Goal: Find specific page/section: Find specific page/section

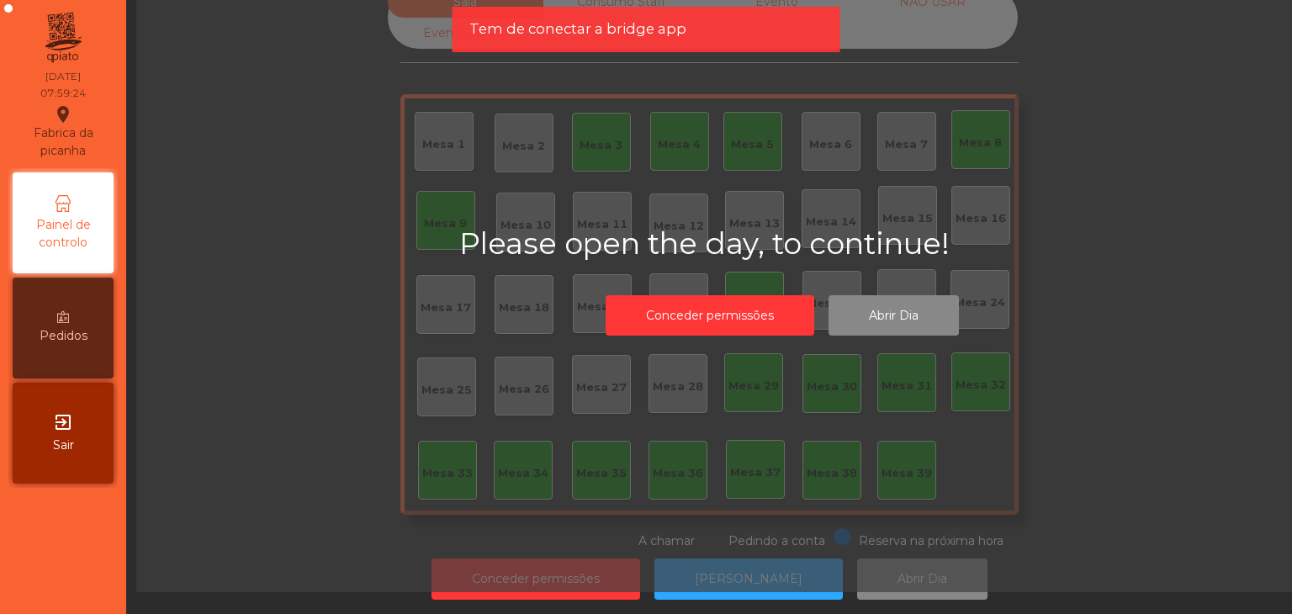
scroll to position [49, 0]
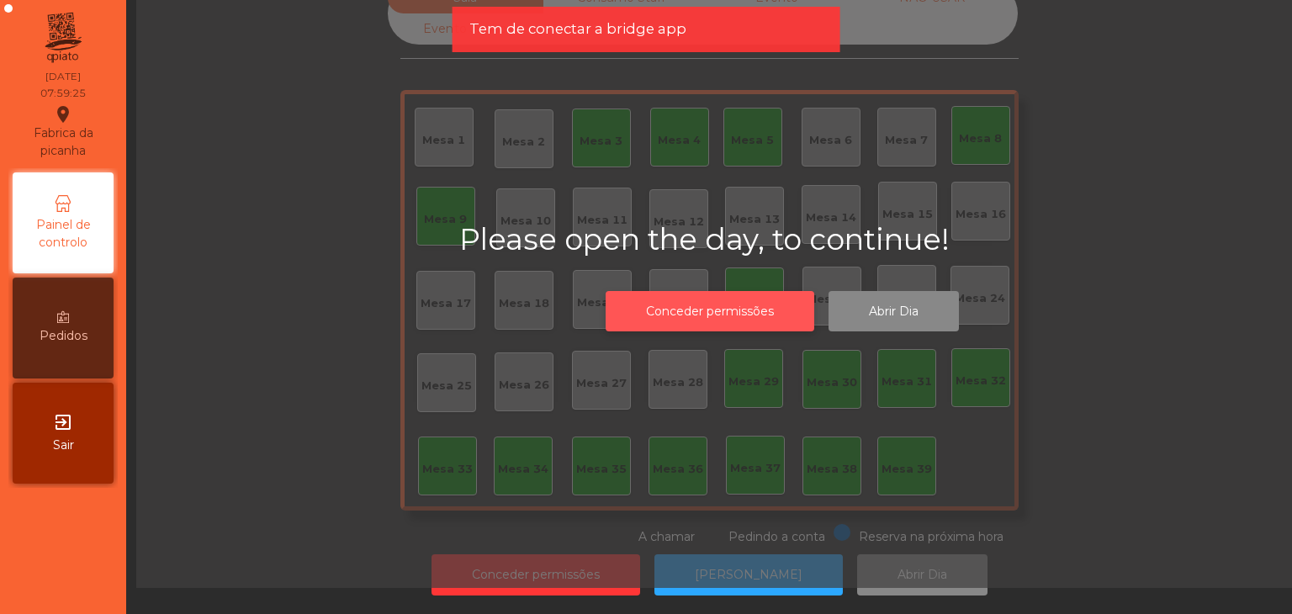
click at [669, 299] on button "Conceder permissões" at bounding box center [710, 311] width 209 height 41
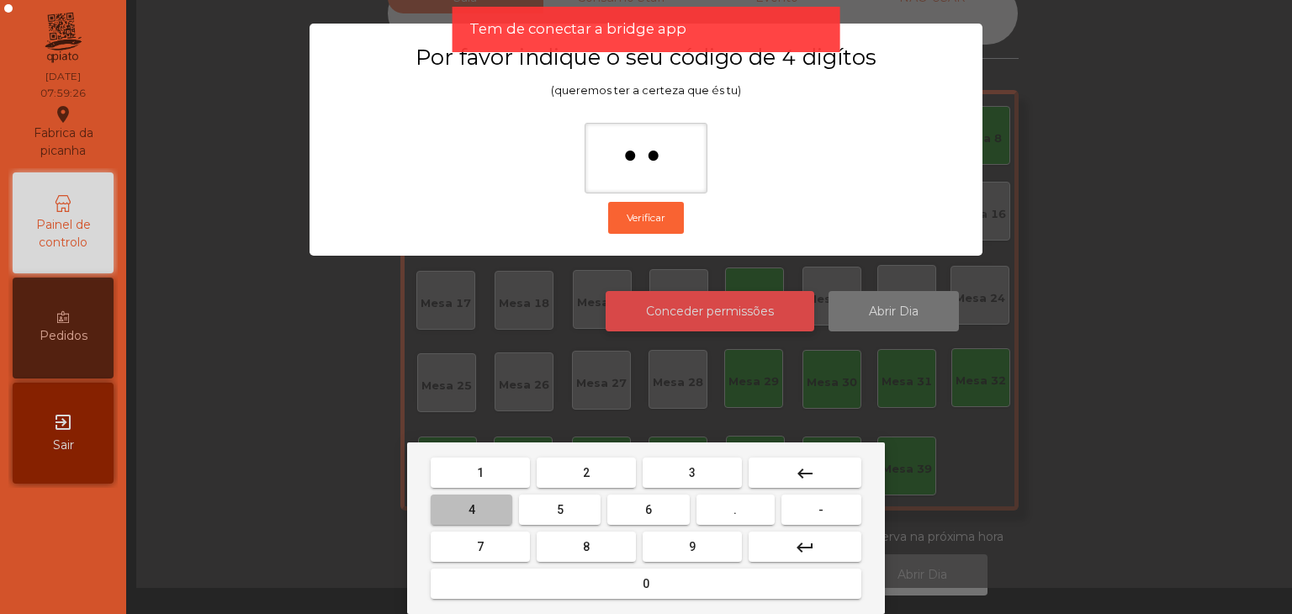
type input "***"
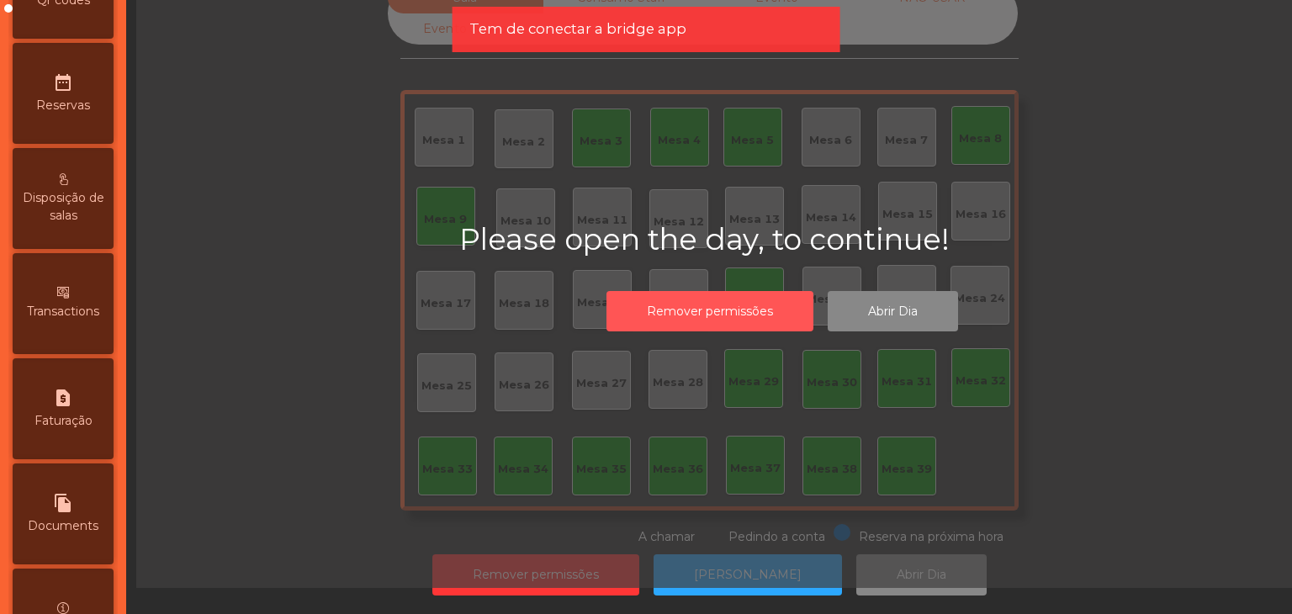
scroll to position [673, 0]
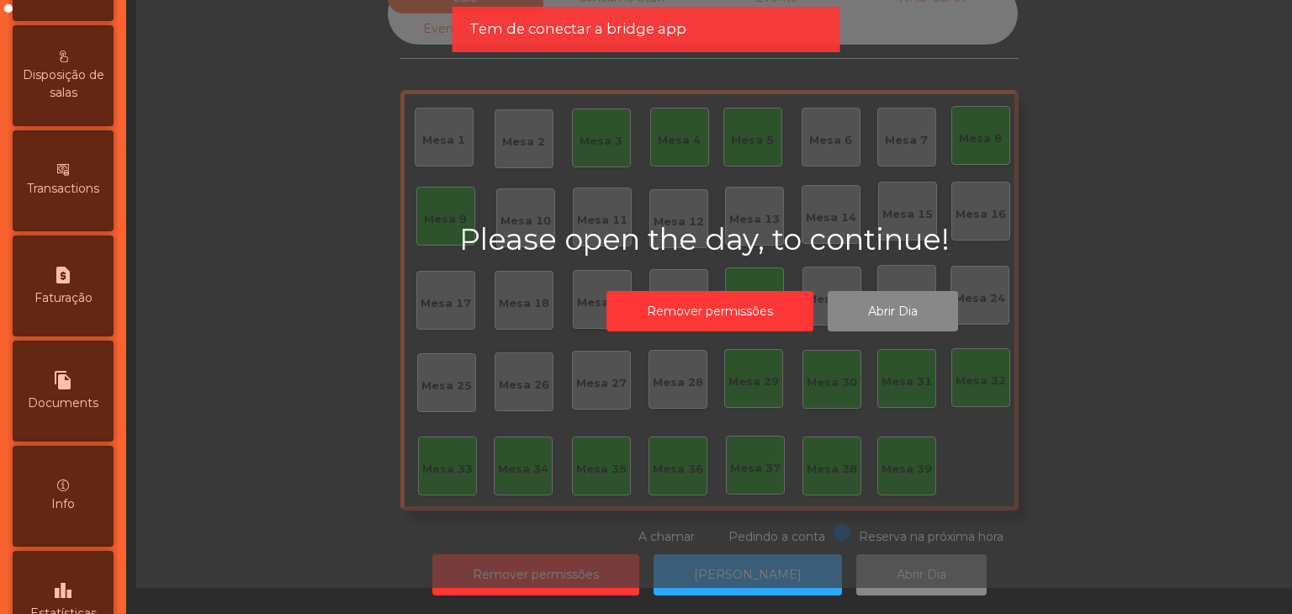
click at [50, 373] on div "file_copy Documents" at bounding box center [63, 391] width 101 height 101
select select "*"
select select "****"
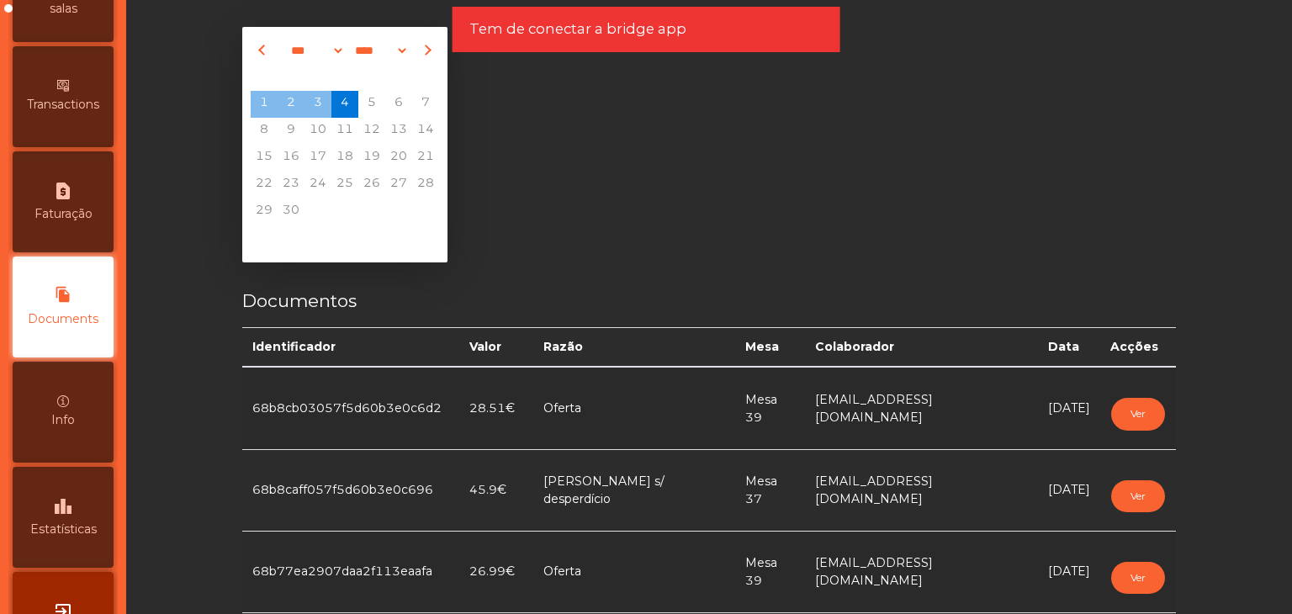
click at [258, 52] on span "Previous month" at bounding box center [263, 50] width 11 height 11
click at [348, 114] on div "Thursday, July 31, 2025" at bounding box center [344, 104] width 27 height 27
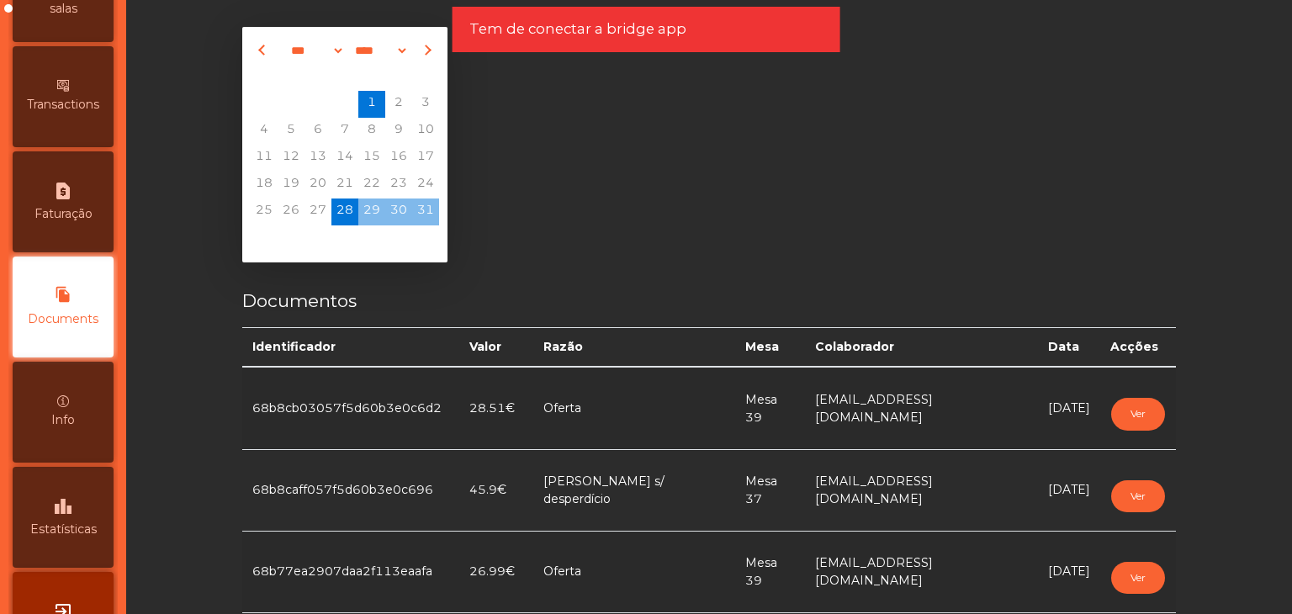
click at [368, 108] on span "1" at bounding box center [371, 104] width 27 height 27
click at [412, 104] on span "3" at bounding box center [425, 104] width 27 height 27
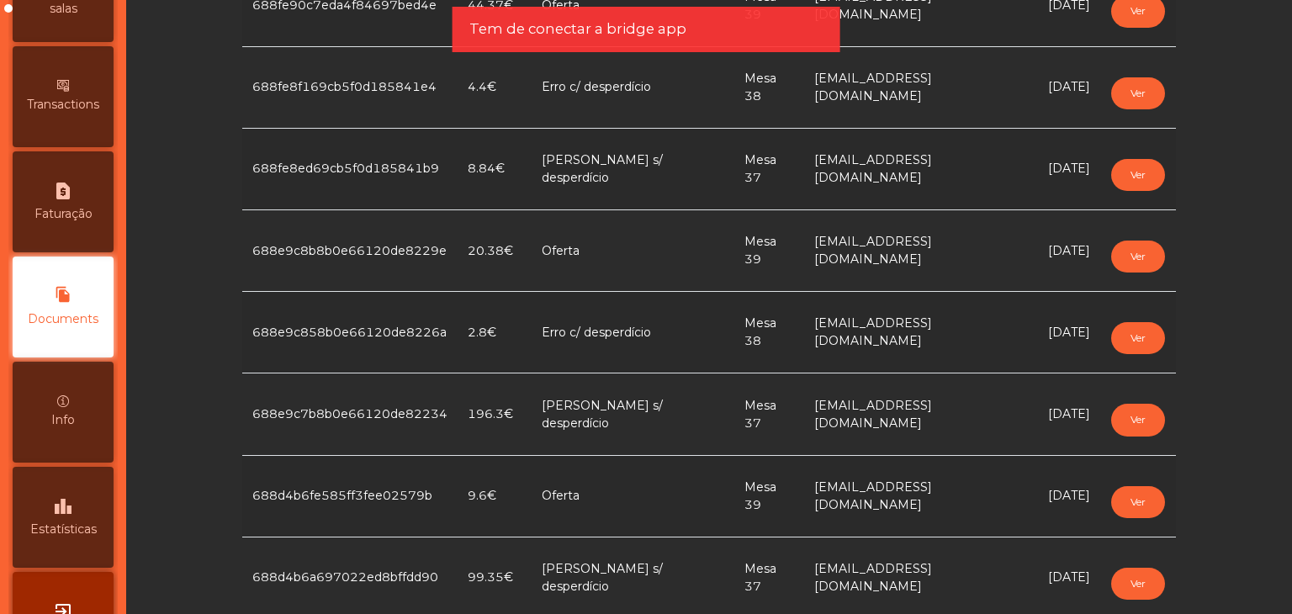
scroll to position [505, 0]
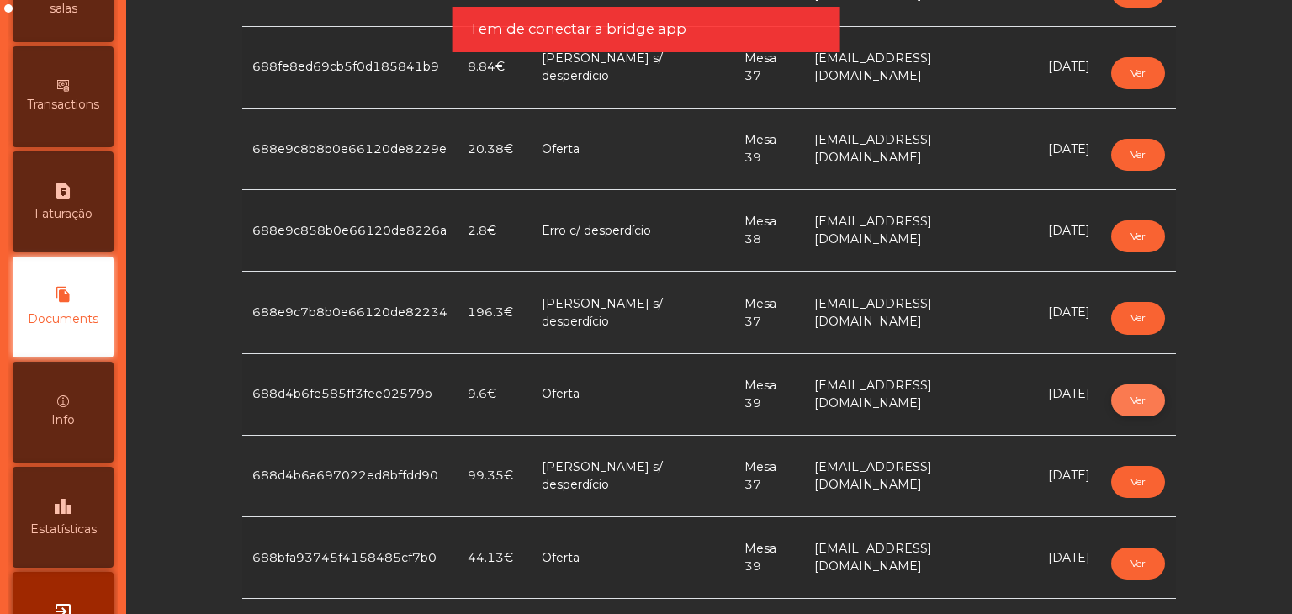
click at [1127, 396] on button "Ver" at bounding box center [1138, 400] width 54 height 32
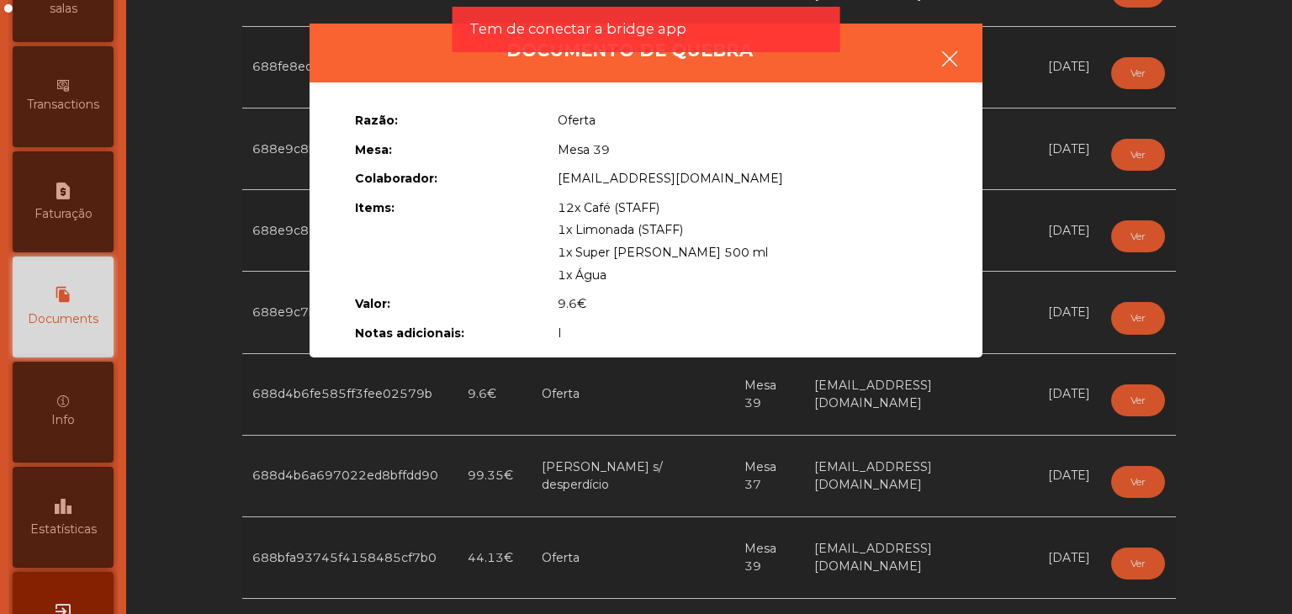
click at [954, 56] on icon "button" at bounding box center [949, 59] width 20 height 20
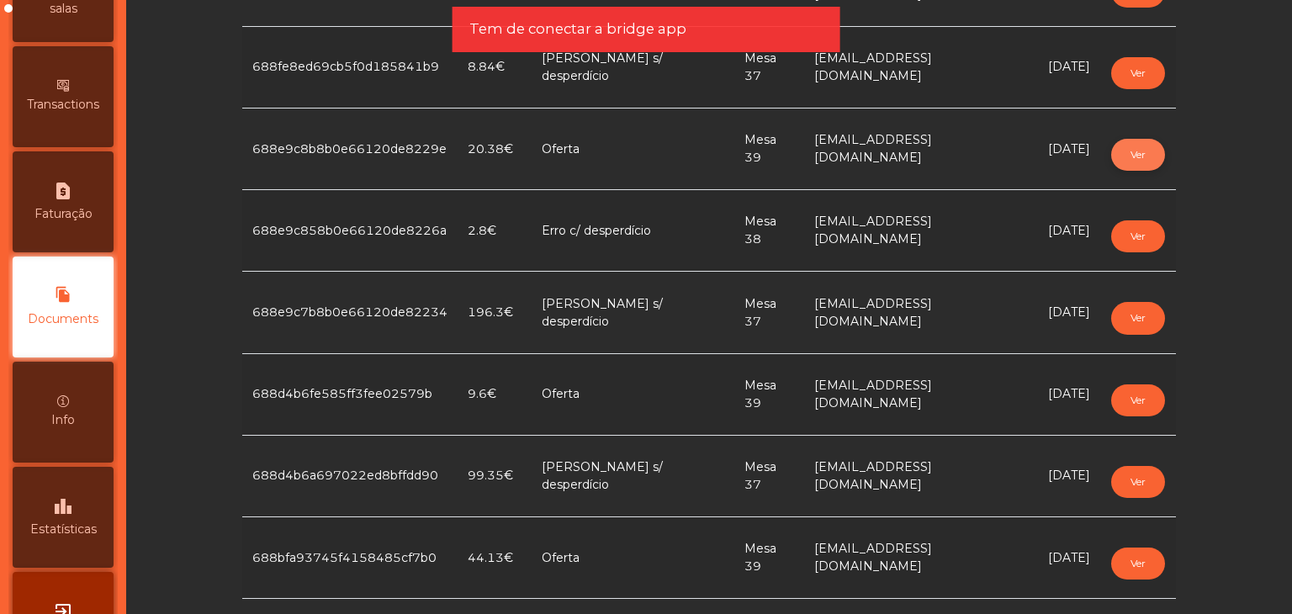
click at [1139, 151] on button "Ver" at bounding box center [1138, 155] width 54 height 32
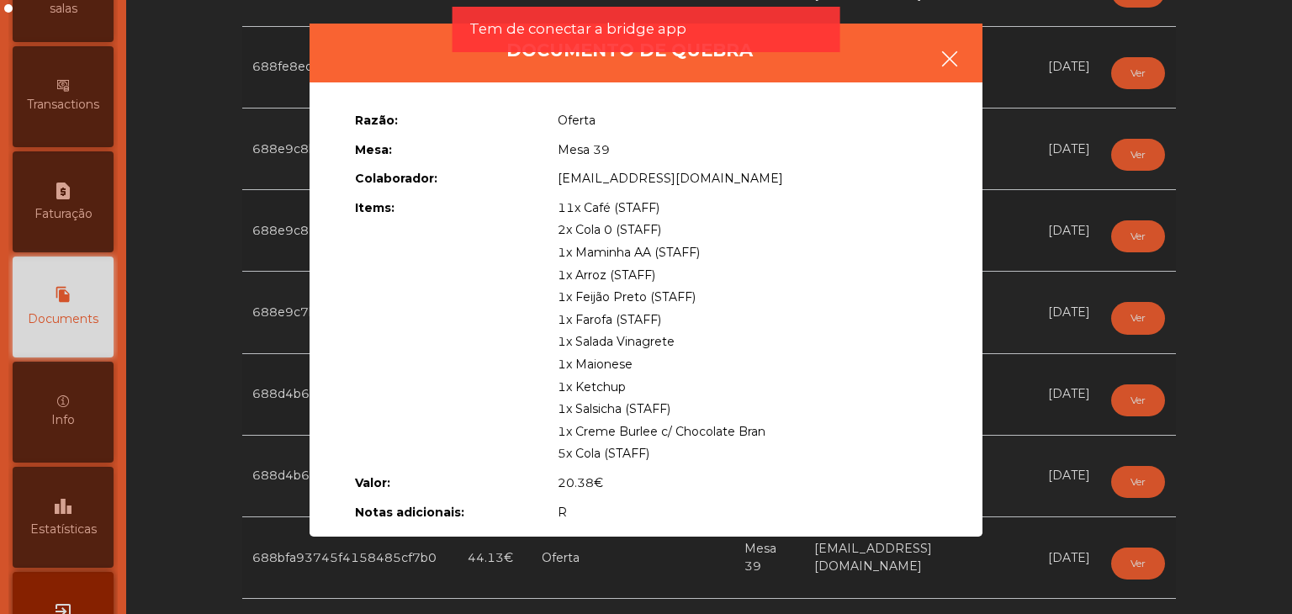
click at [952, 56] on icon "button" at bounding box center [949, 59] width 20 height 20
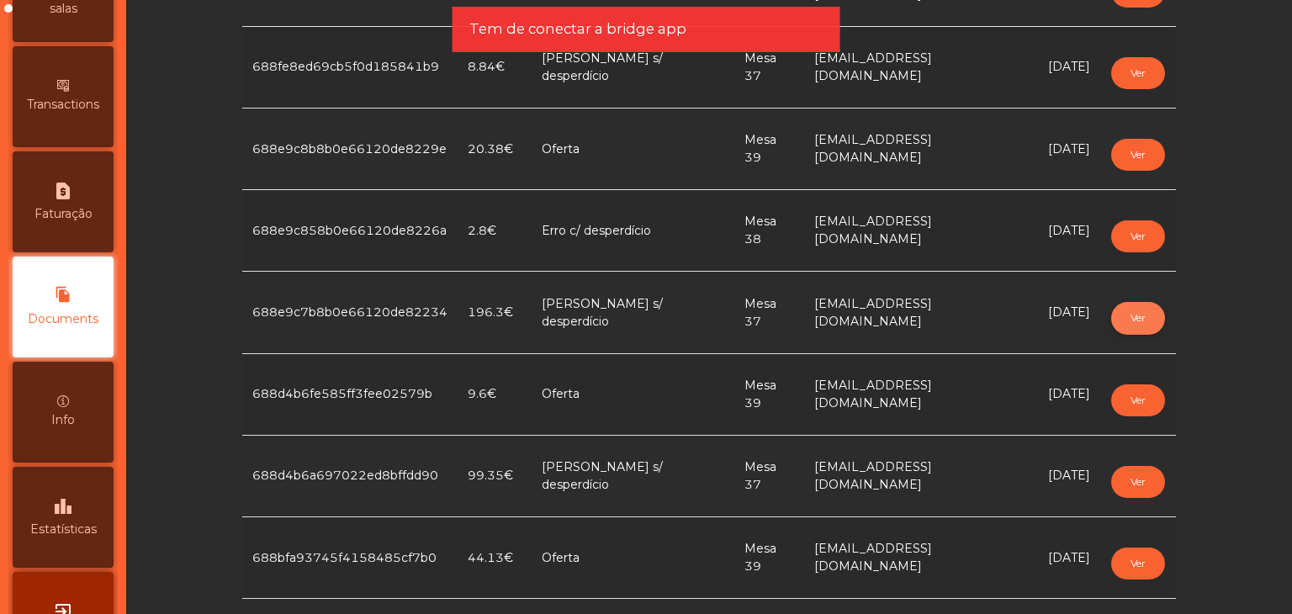
click at [1112, 315] on button "Ver" at bounding box center [1138, 318] width 54 height 32
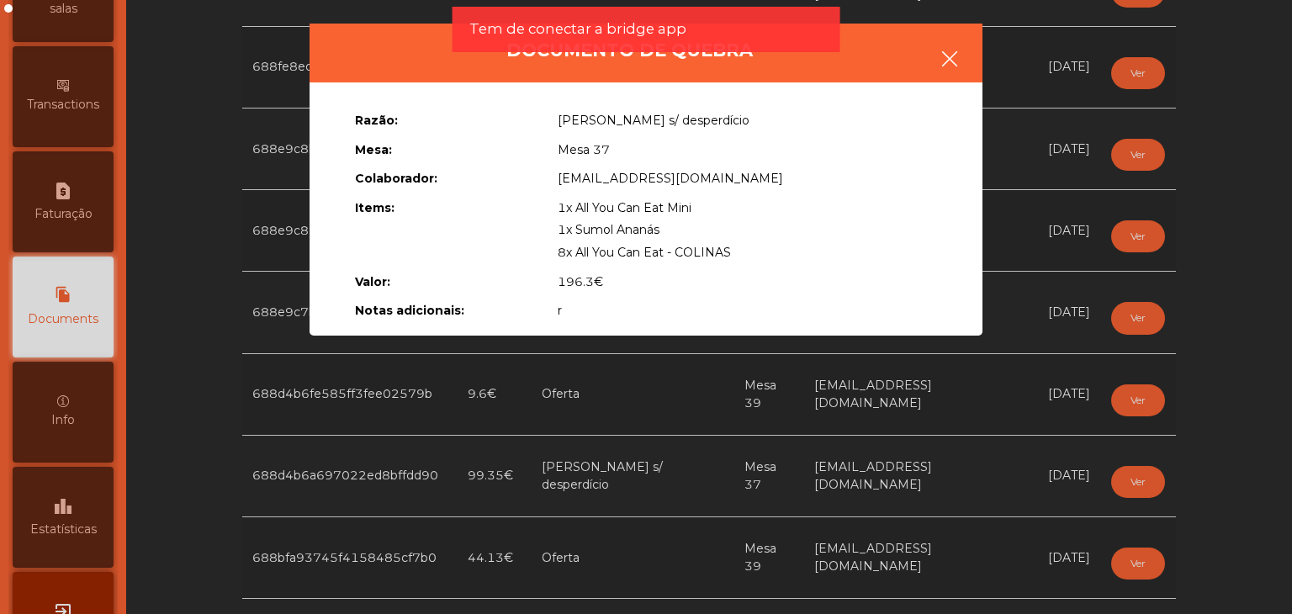
click at [950, 67] on icon "button" at bounding box center [949, 59] width 20 height 20
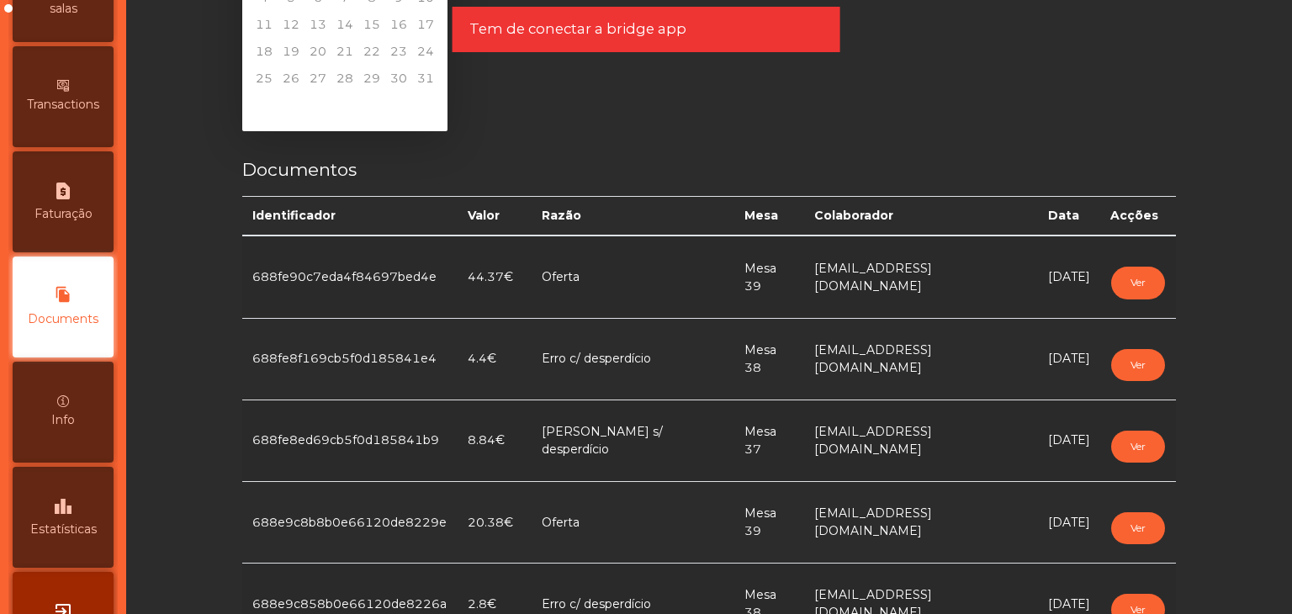
scroll to position [84, 0]
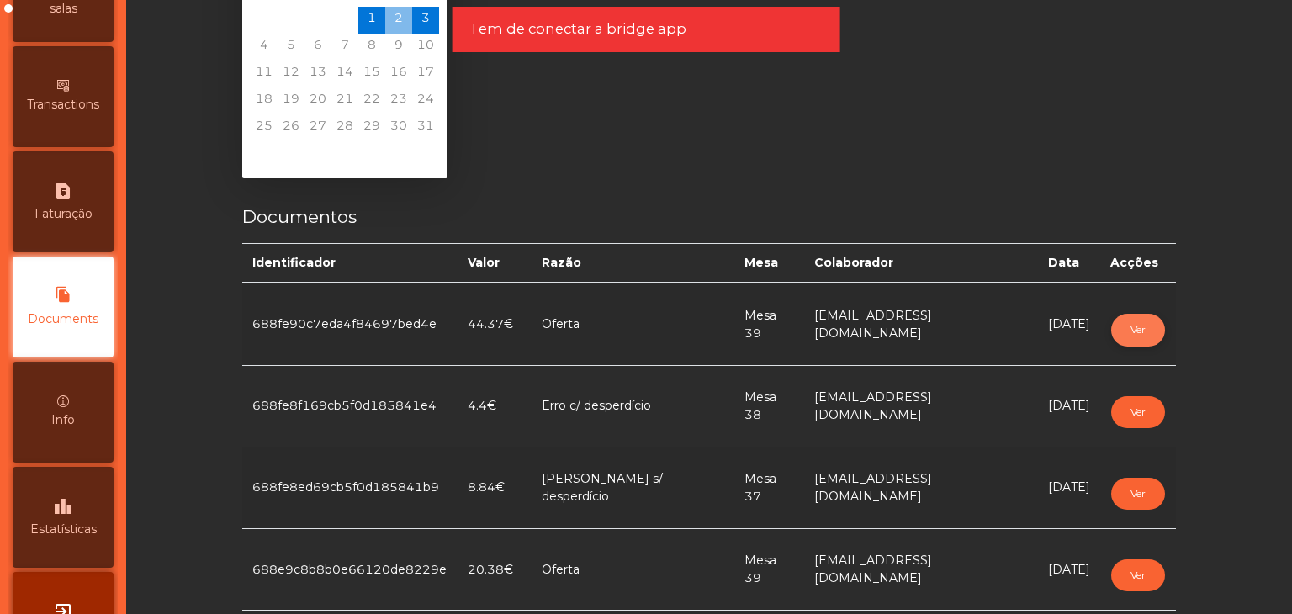
click at [1135, 333] on button "Ver" at bounding box center [1138, 330] width 54 height 32
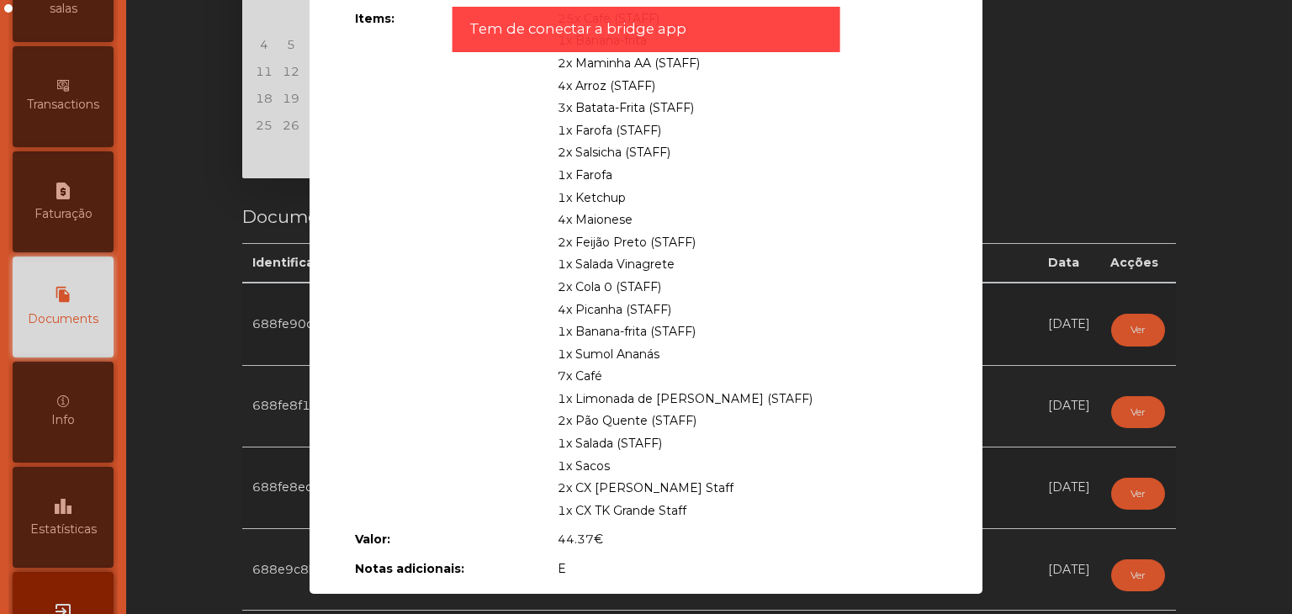
scroll to position [193, 0]
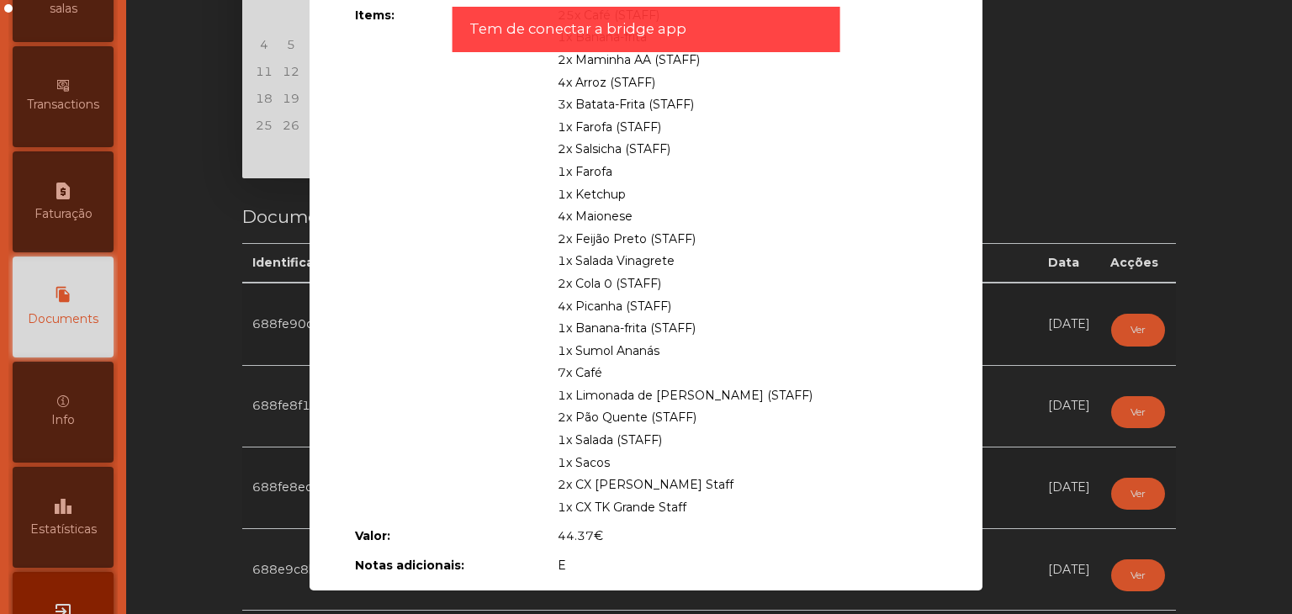
click at [968, 19] on div "Razão: Oferta Mesa: Mesa 39 Colaborador: gerencia@fabricaodivelas.pt Items: 25x…" at bounding box center [645, 240] width 673 height 701
drag, startPoint x: 1025, startPoint y: 121, endPoint x: 1026, endPoint y: 135, distance: 13.5
click at [1025, 123] on ngb-modal-window "Documento de quebra Razão: Oferta Mesa: Mesa 39 Colaborador: gerencia@fabricaod…" at bounding box center [645, 307] width 1227 height 614
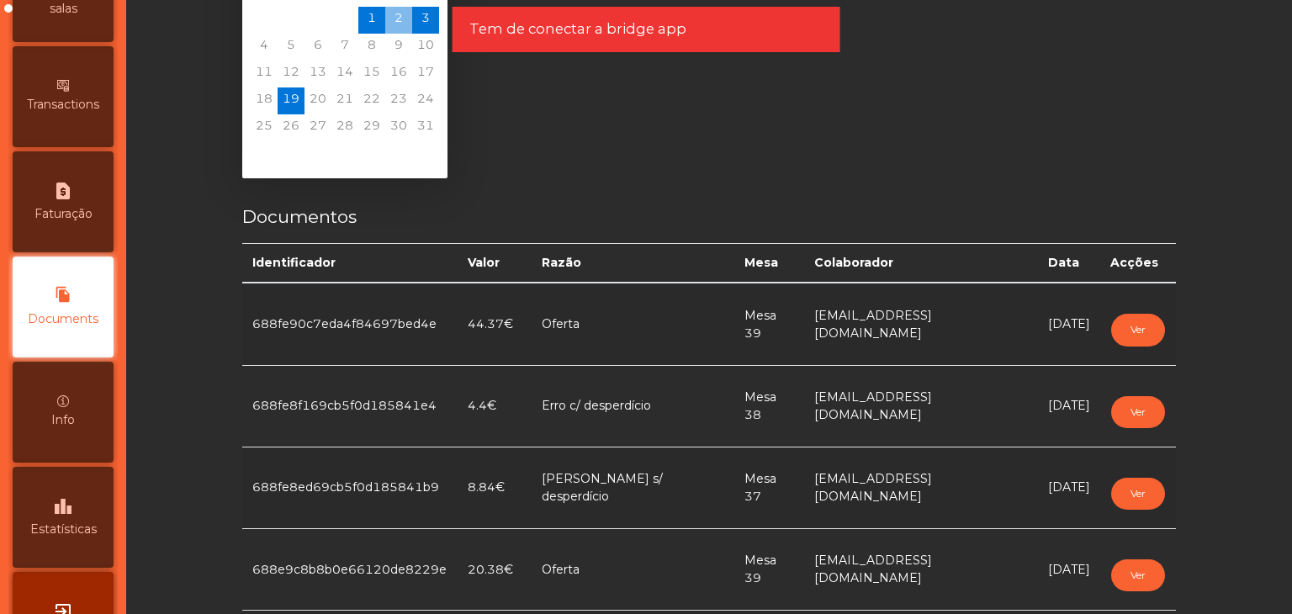
click at [283, 99] on span "19" at bounding box center [291, 100] width 27 height 27
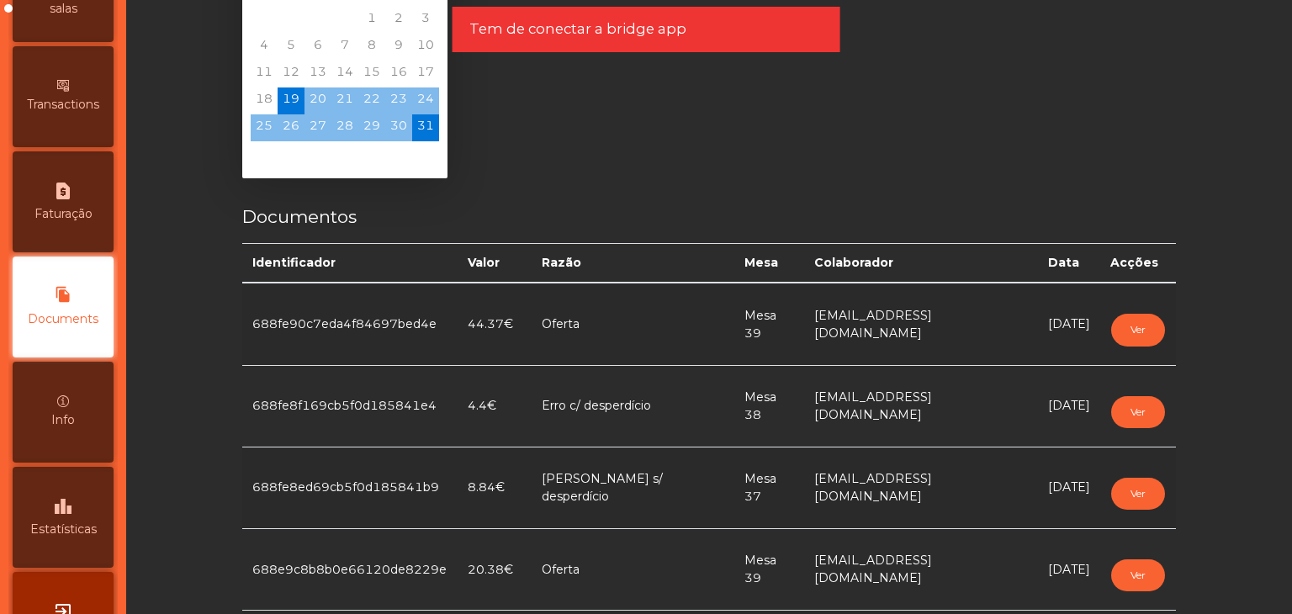
click at [429, 125] on span "31" at bounding box center [425, 127] width 27 height 27
click at [1124, 325] on button "Ver" at bounding box center [1138, 330] width 54 height 32
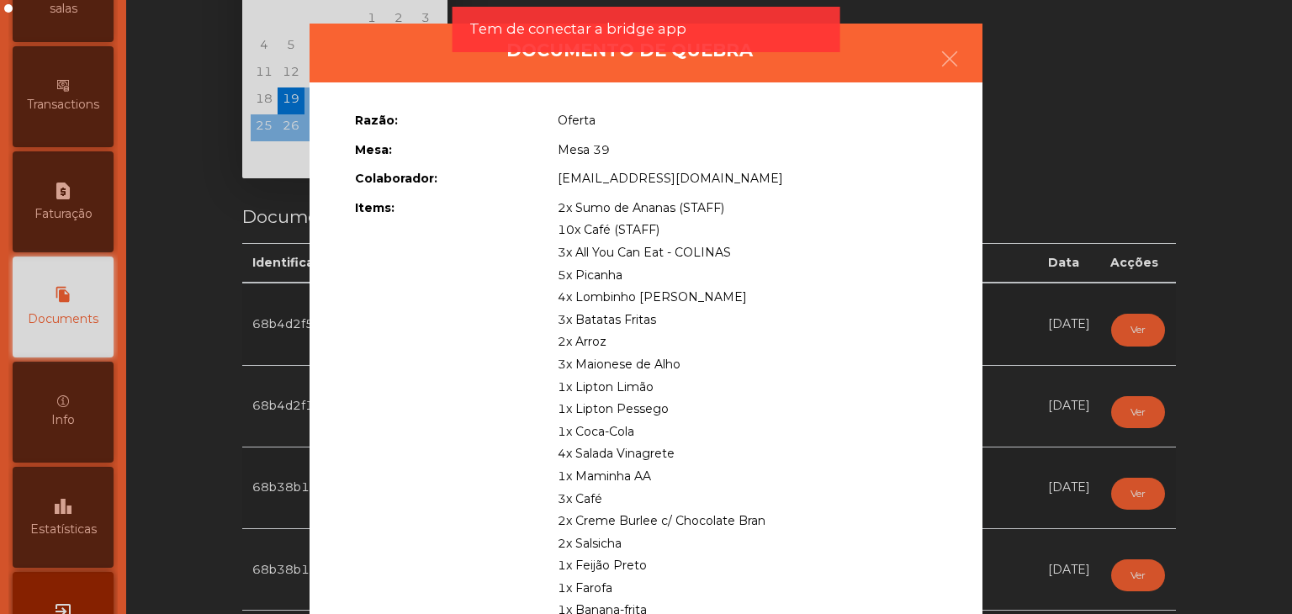
click at [567, 251] on span "3x All You Can Eat - COLINAS" at bounding box center [644, 252] width 173 height 15
click at [1021, 159] on ngb-modal-window "Documento de quebra Razão: Oferta Mesa: Mesa 39 Colaborador: gerencia@fabricaod…" at bounding box center [645, 307] width 1227 height 614
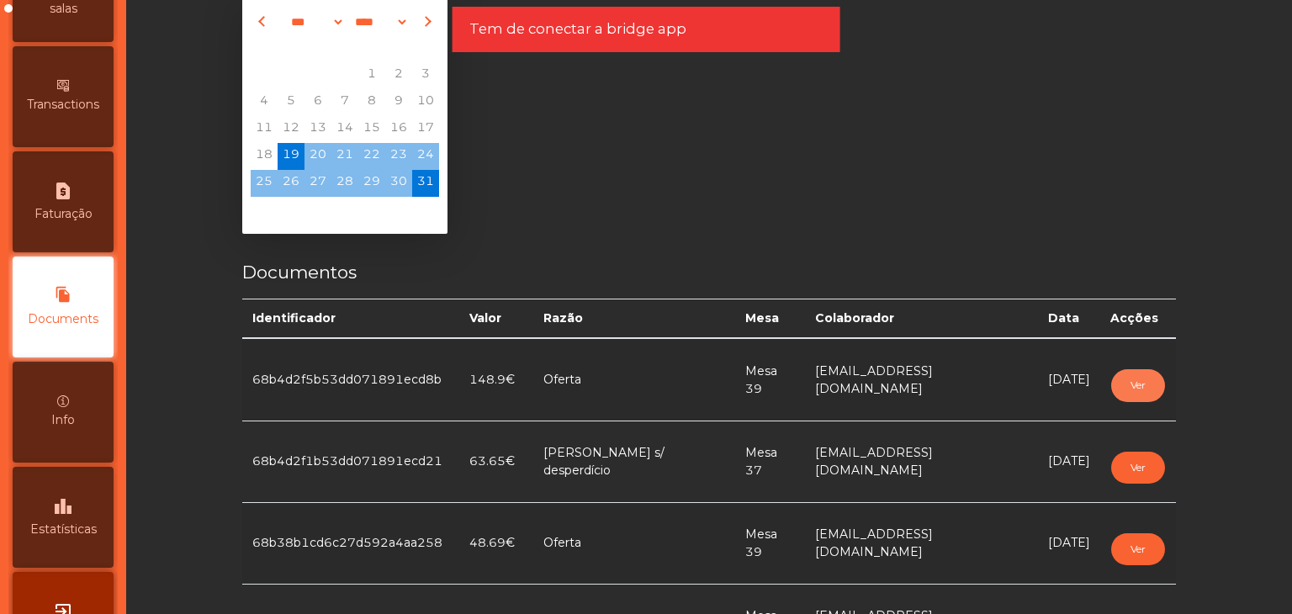
scroll to position [0, 0]
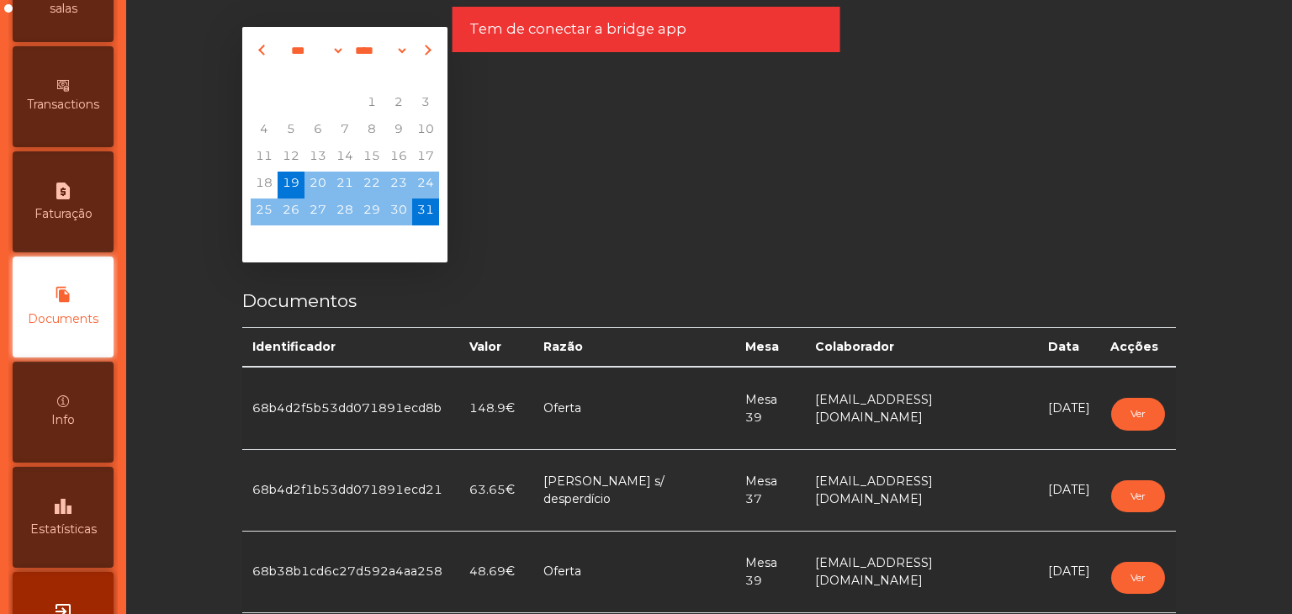
click at [258, 49] on span "Previous month" at bounding box center [263, 50] width 11 height 11
select select "*"
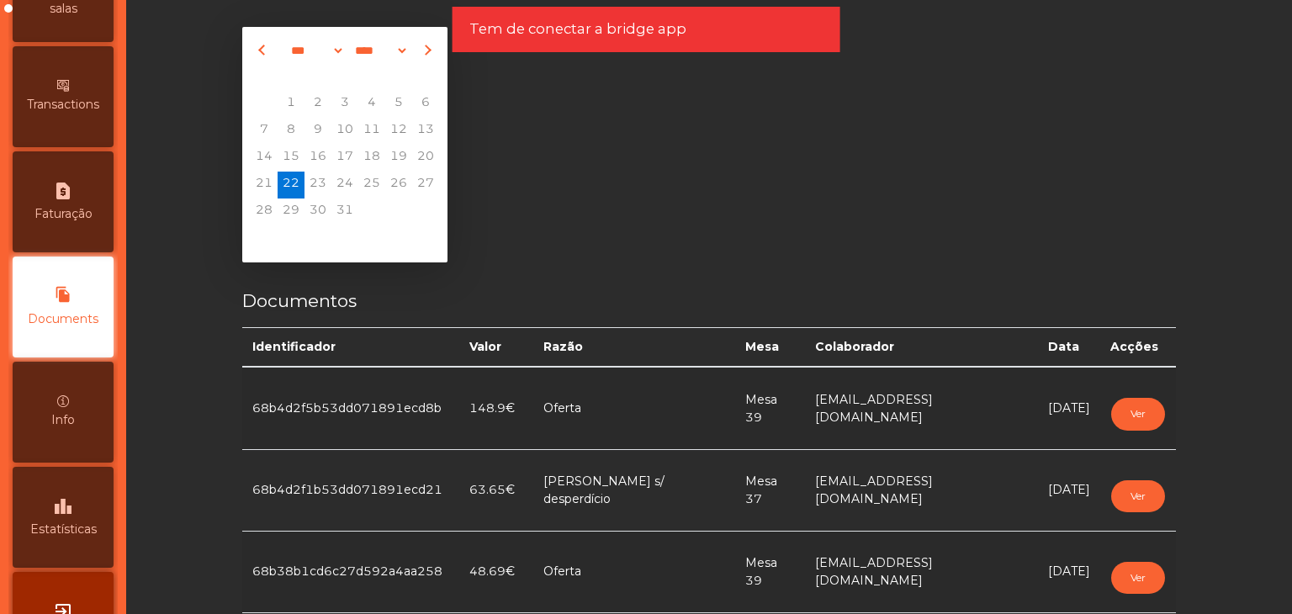
click at [279, 184] on span "22" at bounding box center [291, 185] width 27 height 27
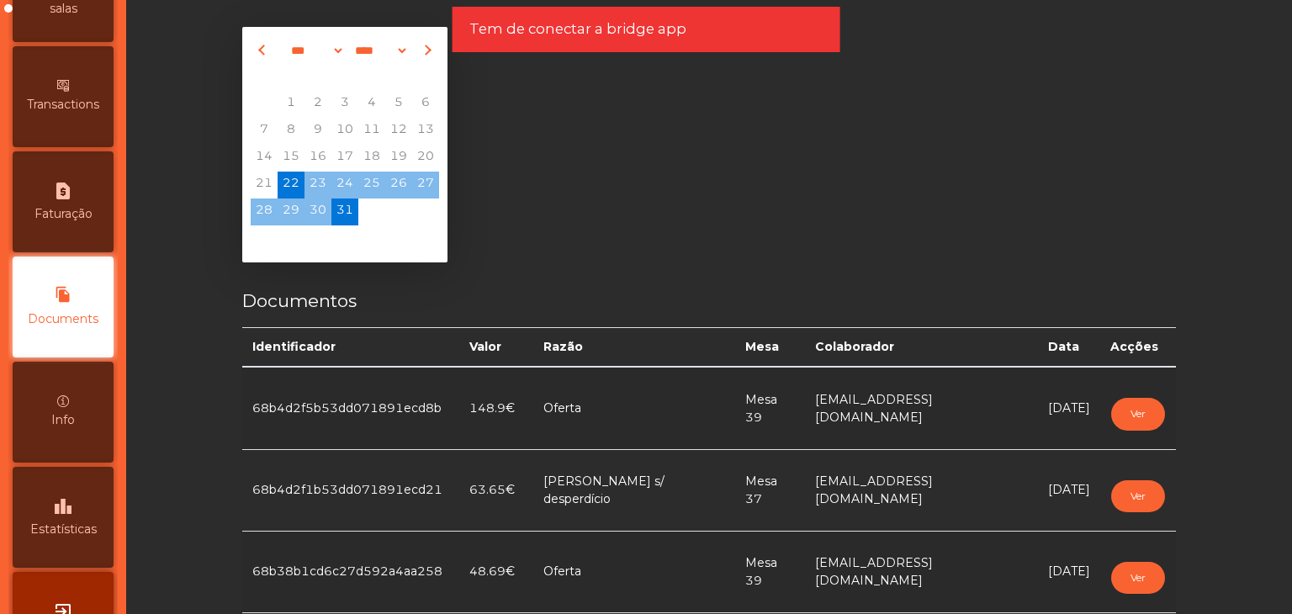
click at [344, 213] on span "31" at bounding box center [344, 211] width 27 height 27
click at [1117, 415] on button "Ver" at bounding box center [1138, 414] width 54 height 32
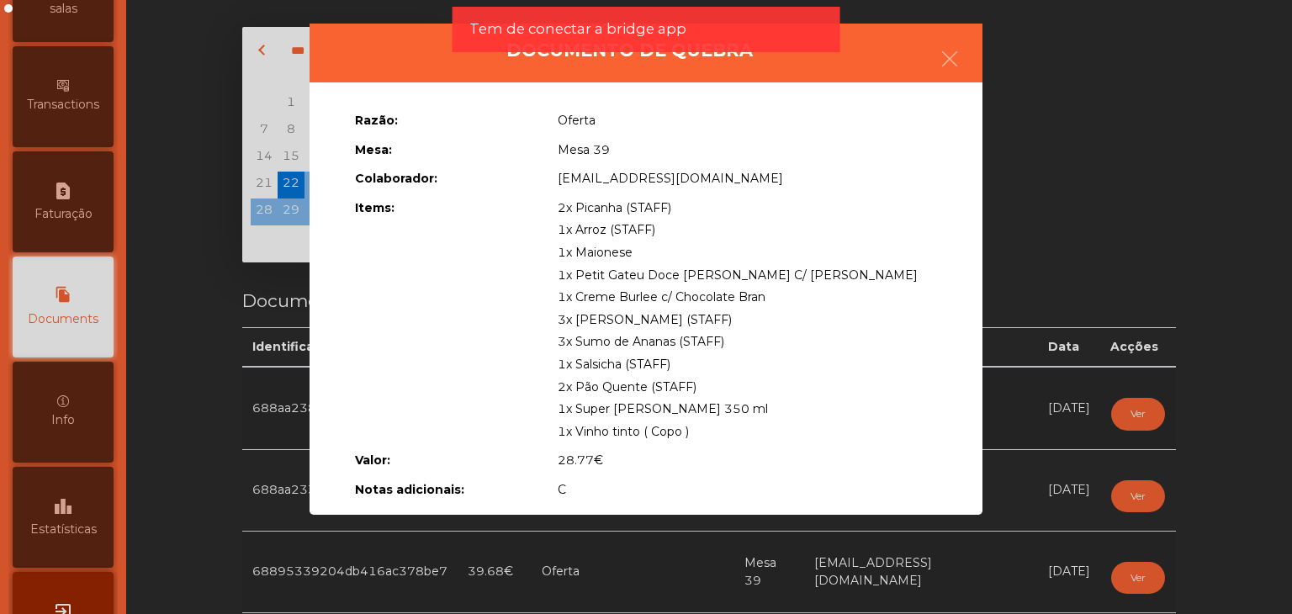
click at [1119, 428] on ngb-modal-window "Documento de quebra Razão: Oferta Mesa: Mesa 39 Colaborador: gerencia@fabricaod…" at bounding box center [645, 307] width 1227 height 614
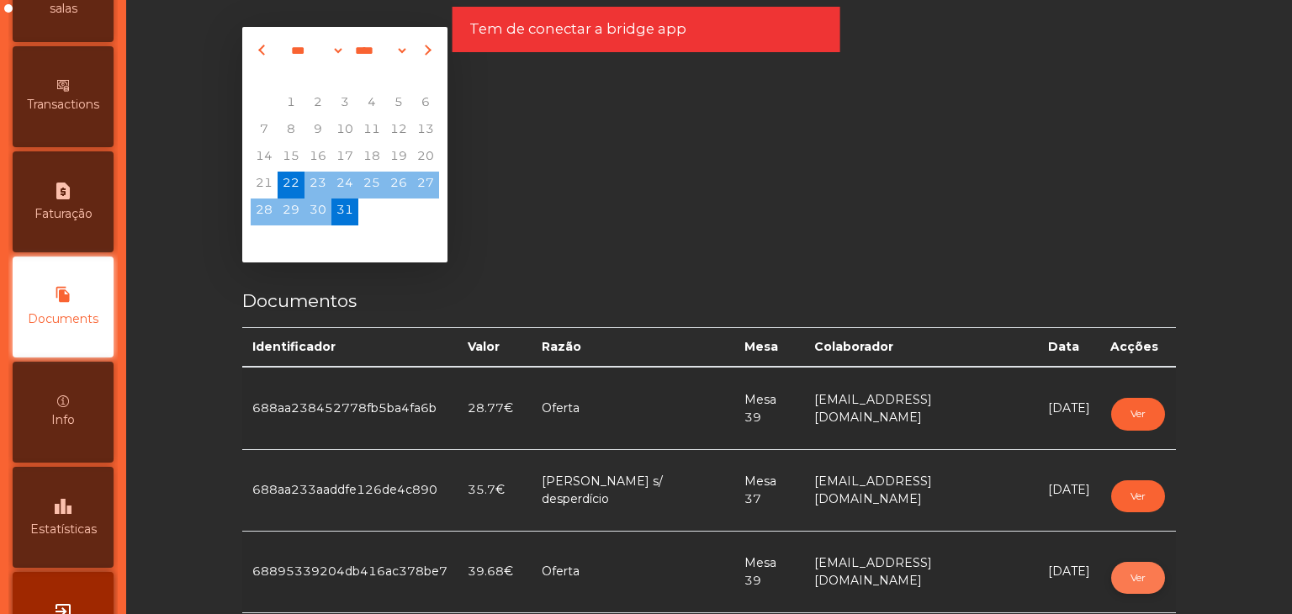
click at [1116, 584] on button "Ver" at bounding box center [1138, 578] width 54 height 32
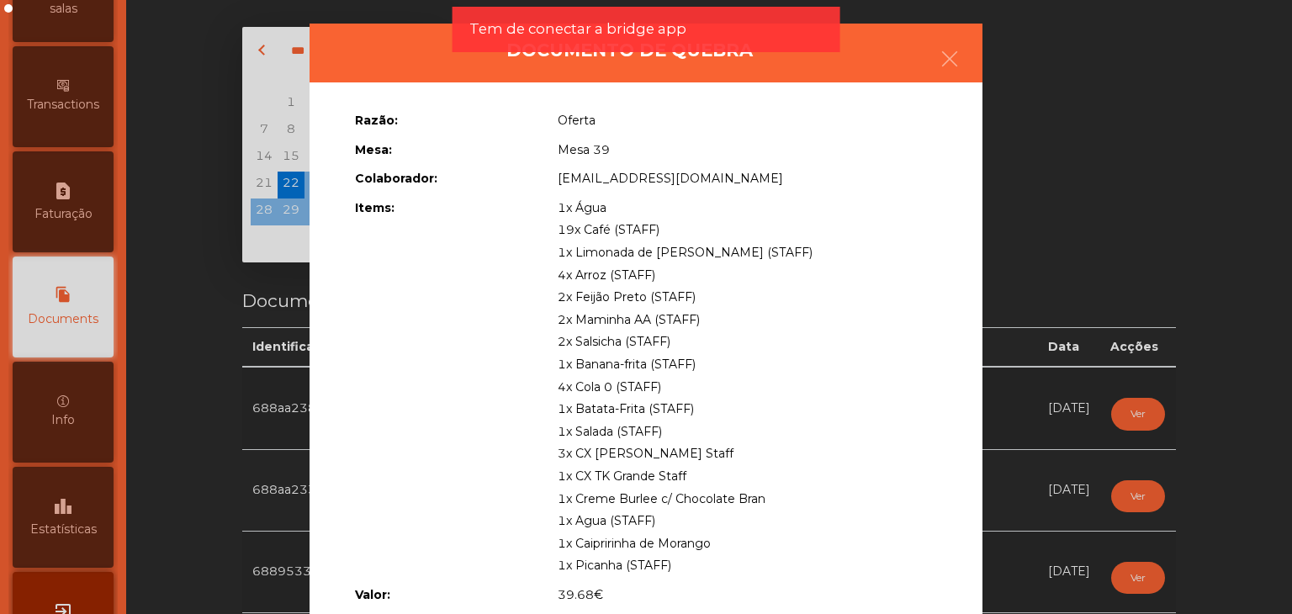
click at [1057, 480] on ngb-modal-window "Documento de quebra Razão: Oferta Mesa: Mesa 39 Colaborador: base.fabrica@gmail…" at bounding box center [645, 307] width 1227 height 614
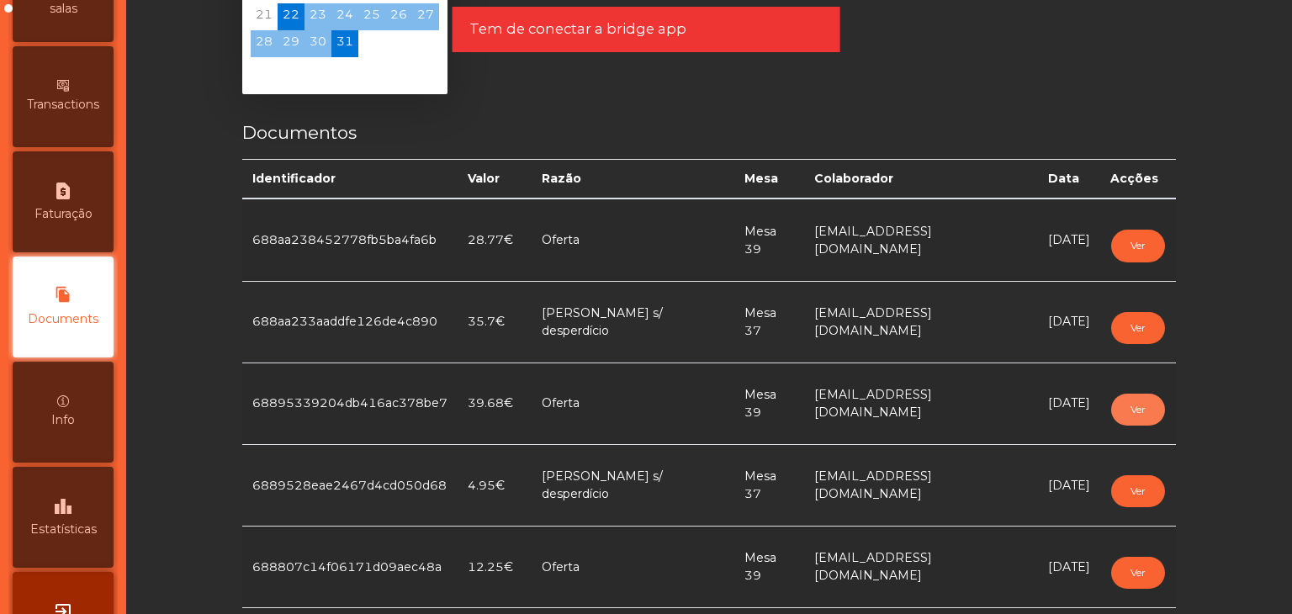
scroll to position [252, 0]
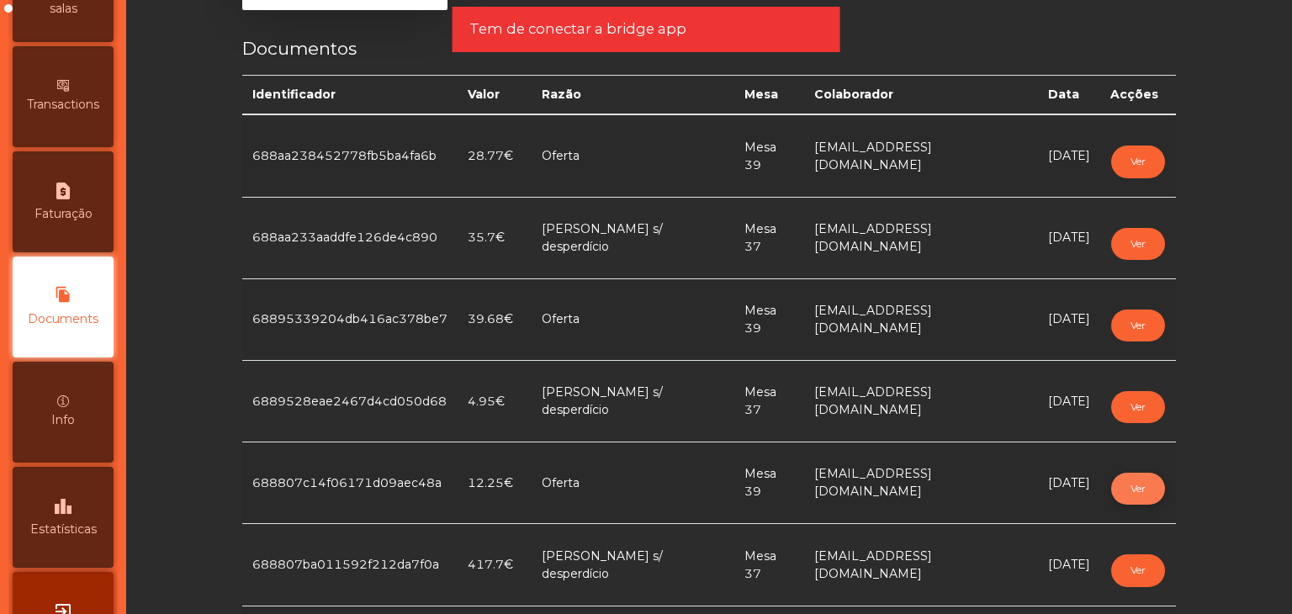
click at [1144, 489] on button "Ver" at bounding box center [1138, 489] width 54 height 32
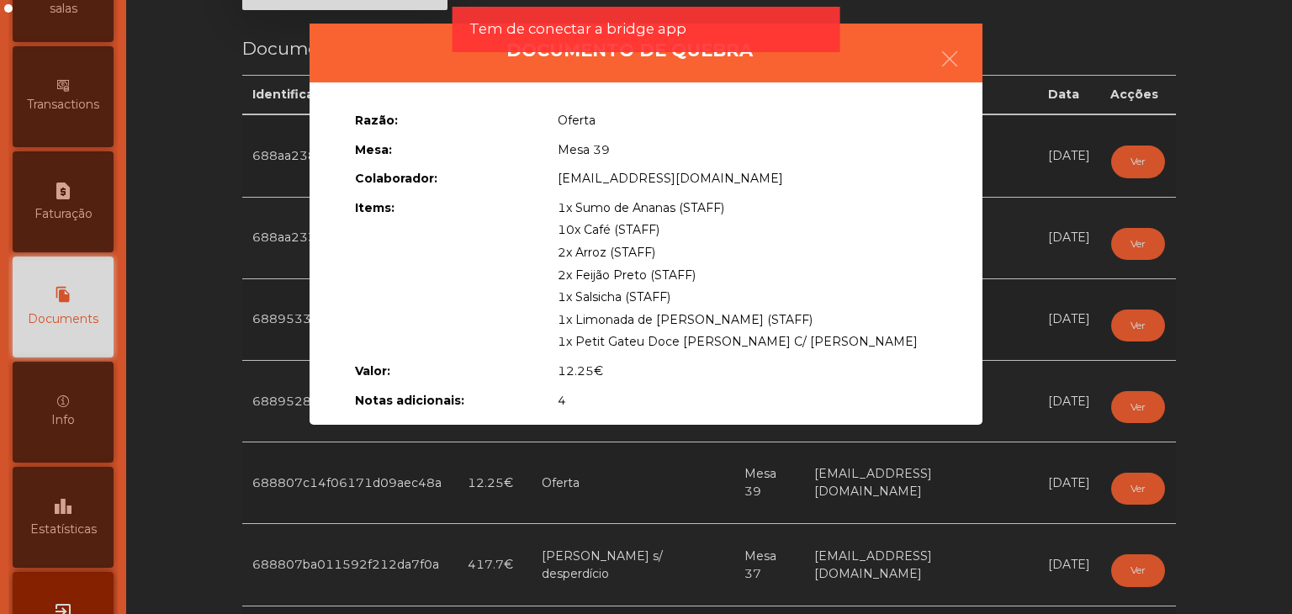
click at [984, 489] on ngb-modal-window "Documento de quebra Razão: Oferta Mesa: Mesa 39 Colaborador: base.fabrica@gmail…" at bounding box center [645, 307] width 1227 height 614
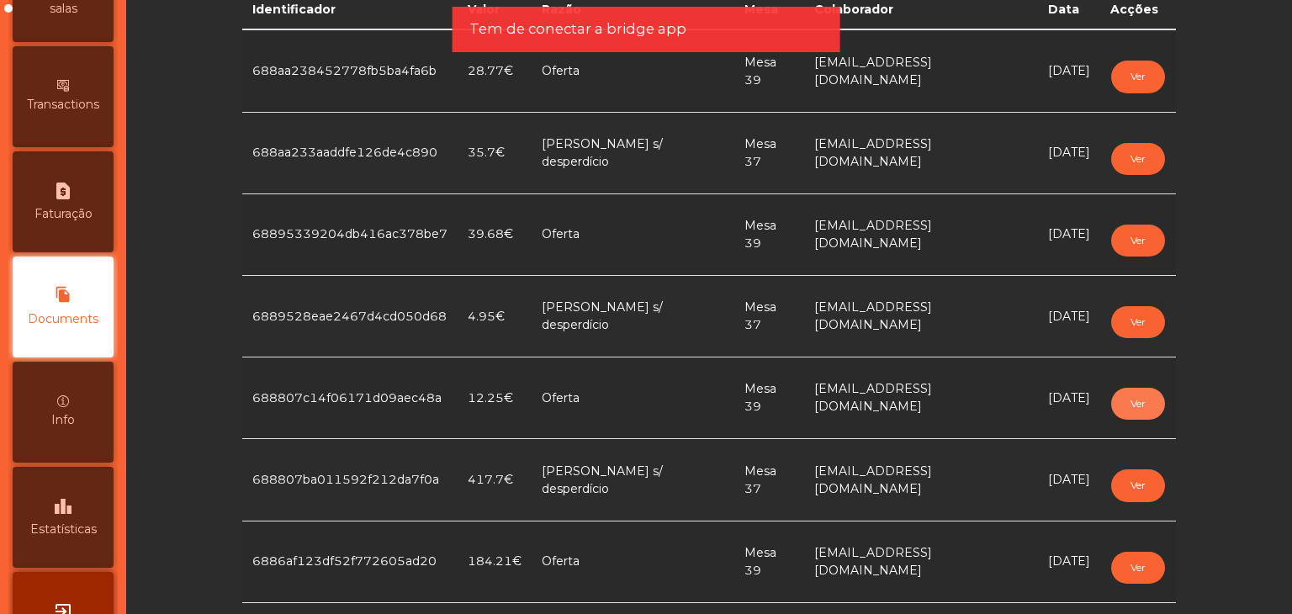
scroll to position [421, 0]
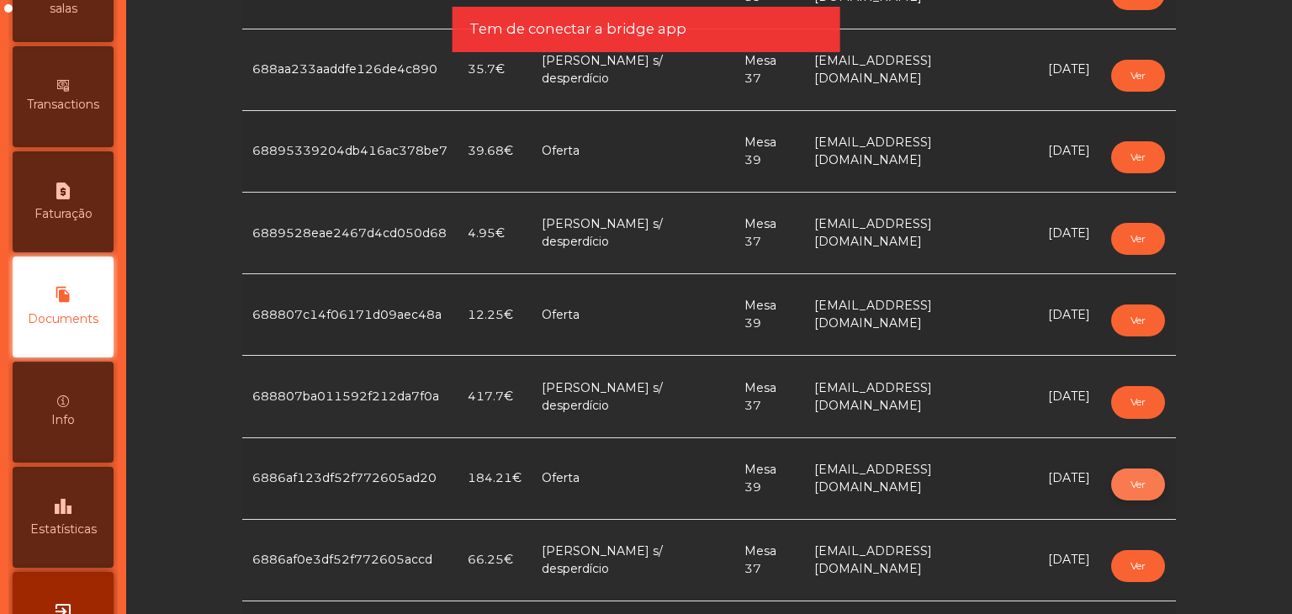
click at [1111, 470] on button "Ver" at bounding box center [1138, 484] width 54 height 32
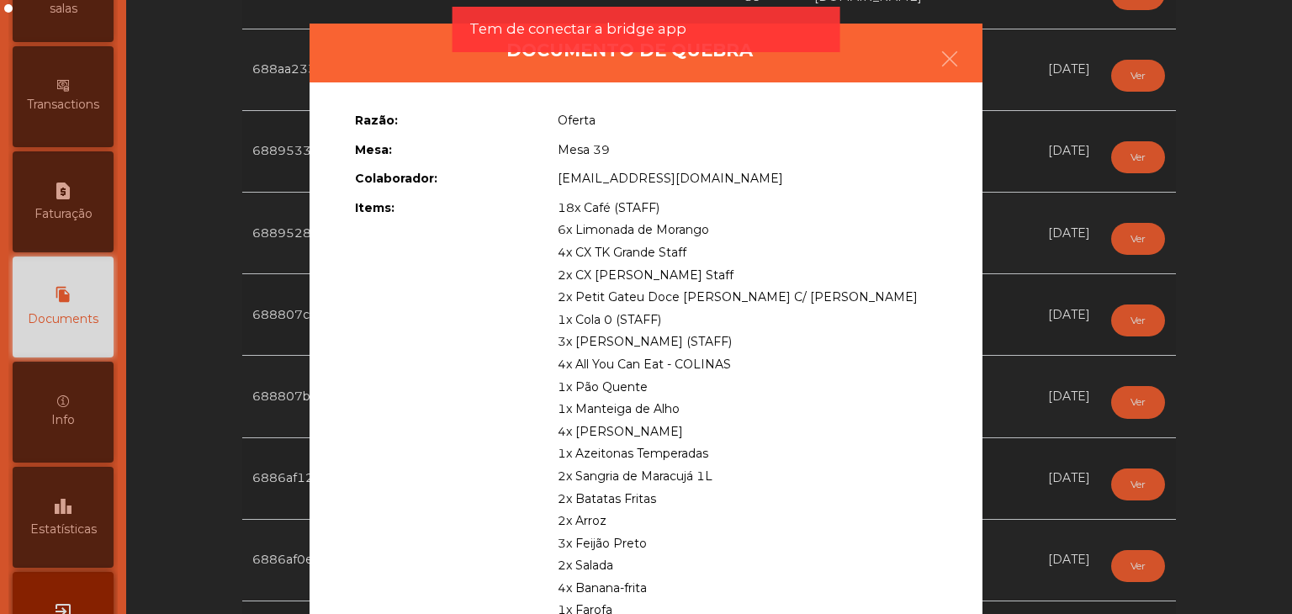
click at [1025, 405] on ngb-modal-window "Documento de quebra Razão: Oferta Mesa: Mesa 39 Colaborador: gerencia@fabricaod…" at bounding box center [645, 307] width 1227 height 614
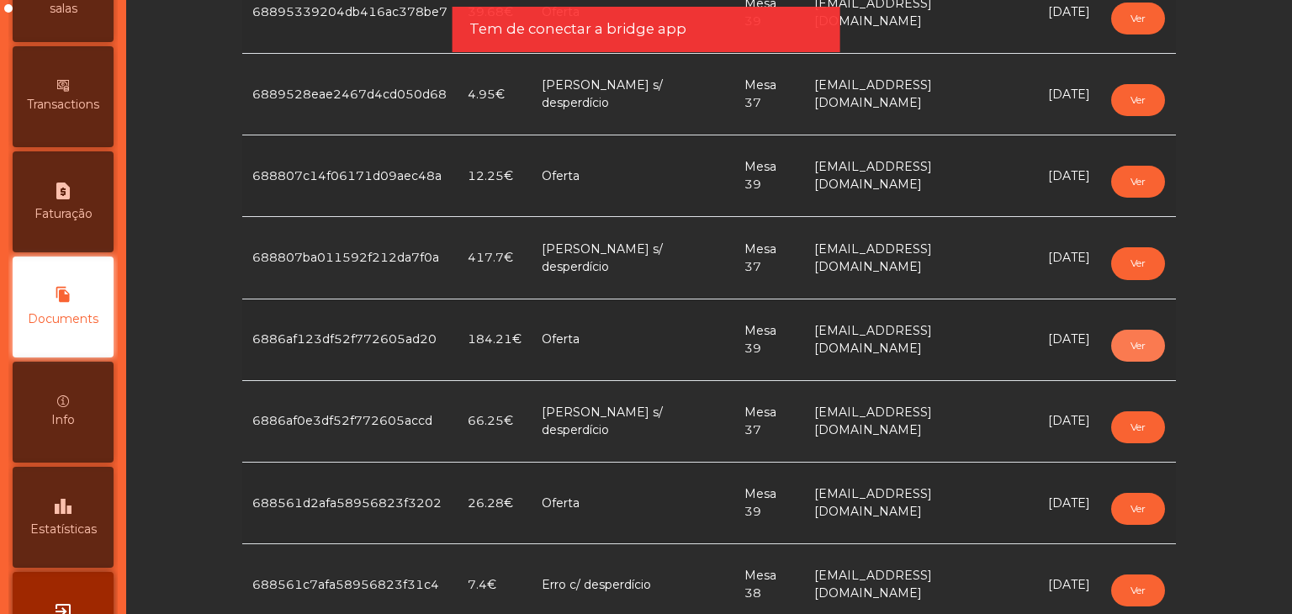
scroll to position [589, 0]
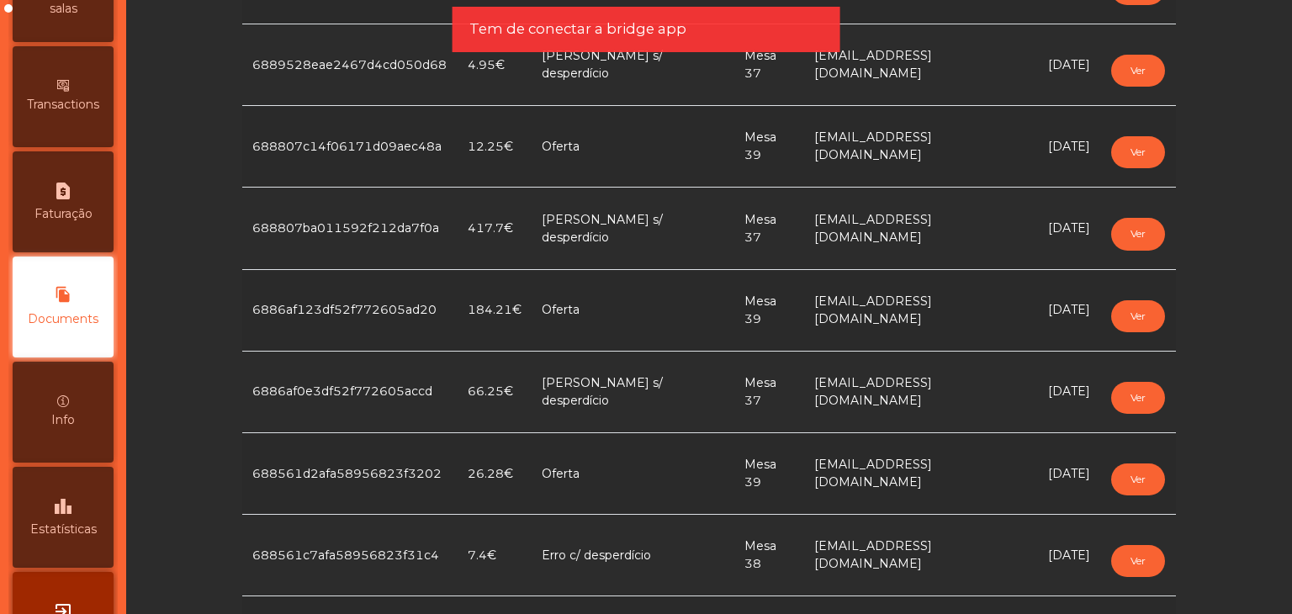
click at [1100, 467] on td "Ver" at bounding box center [1138, 474] width 76 height 82
click at [1111, 470] on button "Ver" at bounding box center [1138, 479] width 54 height 32
